Goal: Task Accomplishment & Management: Manage account settings

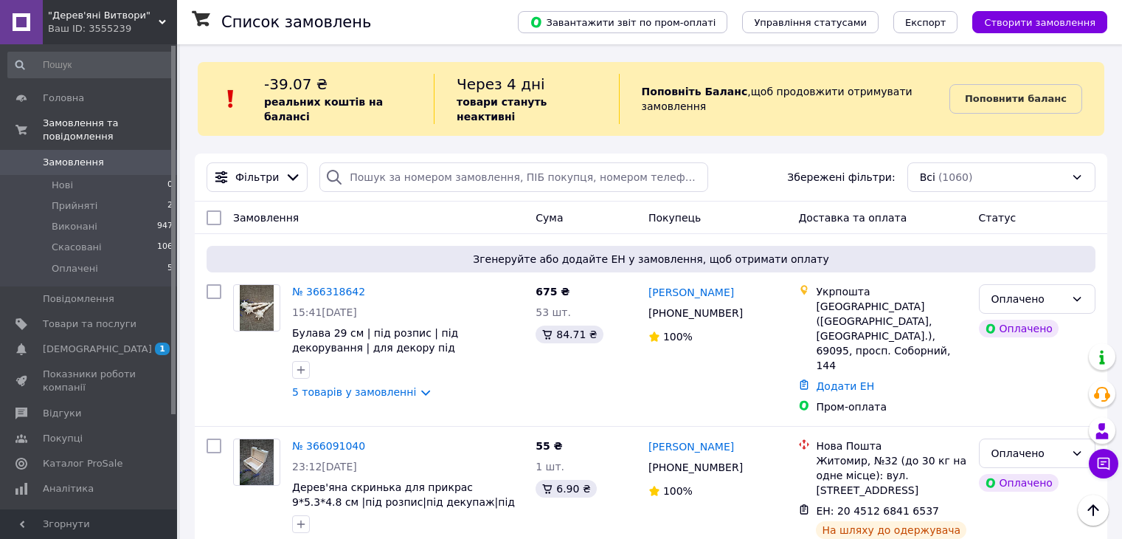
scroll to position [664, 0]
click at [86, 262] on span "Оплачені" at bounding box center [75, 268] width 46 height 13
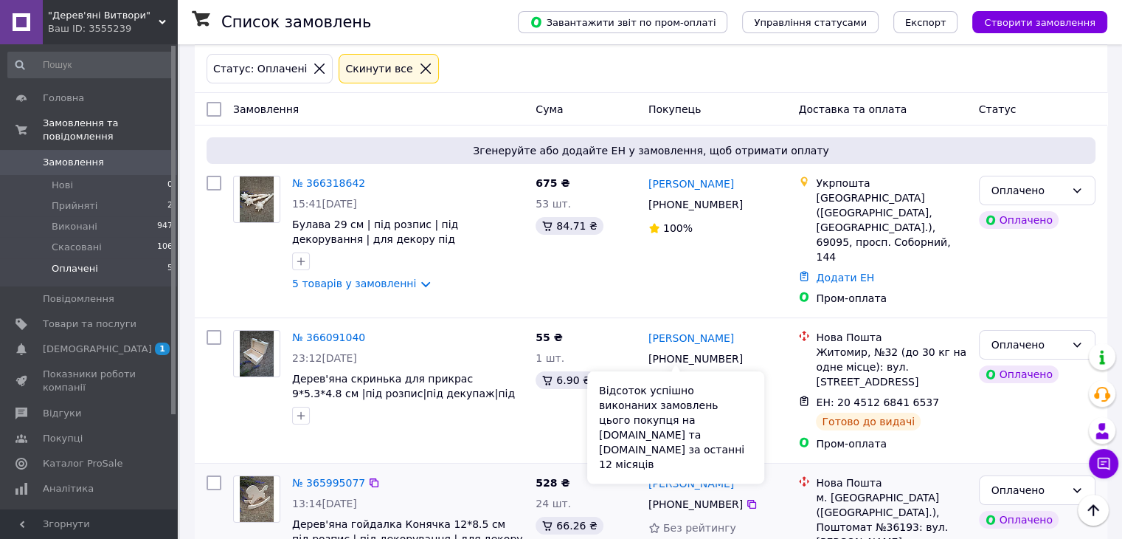
scroll to position [131, 0]
